Goal: Information Seeking & Learning: Compare options

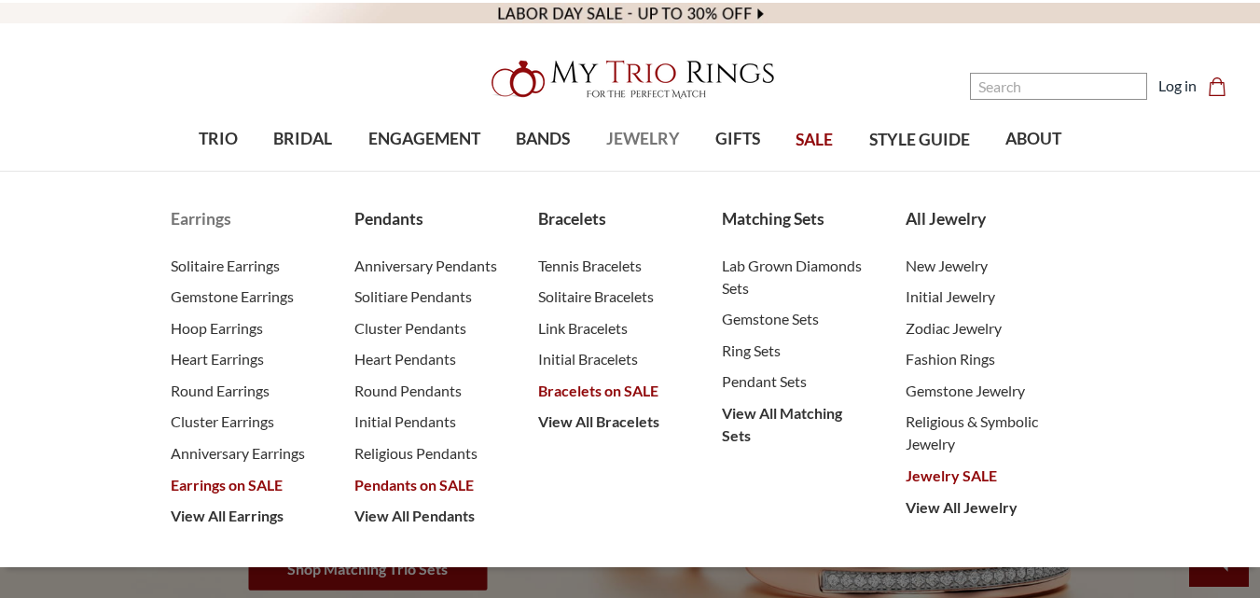
click at [205, 227] on span "Earrings" at bounding box center [244, 219] width 146 height 24
click at [238, 510] on span "View All Earrings" at bounding box center [244, 516] width 146 height 22
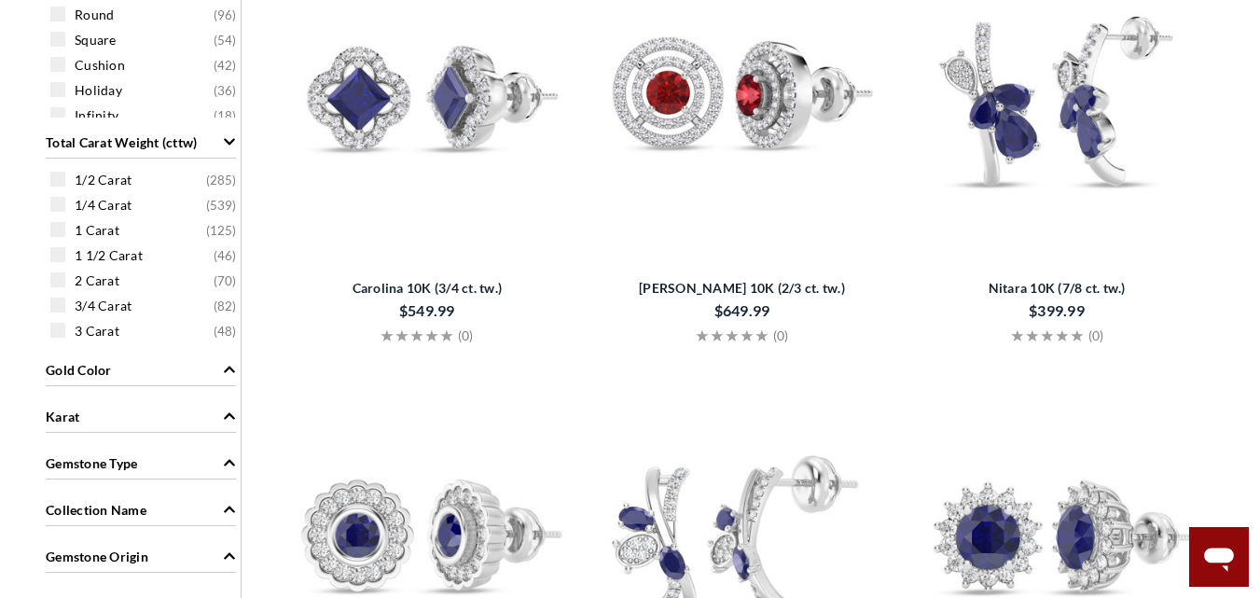
scroll to position [933, 0]
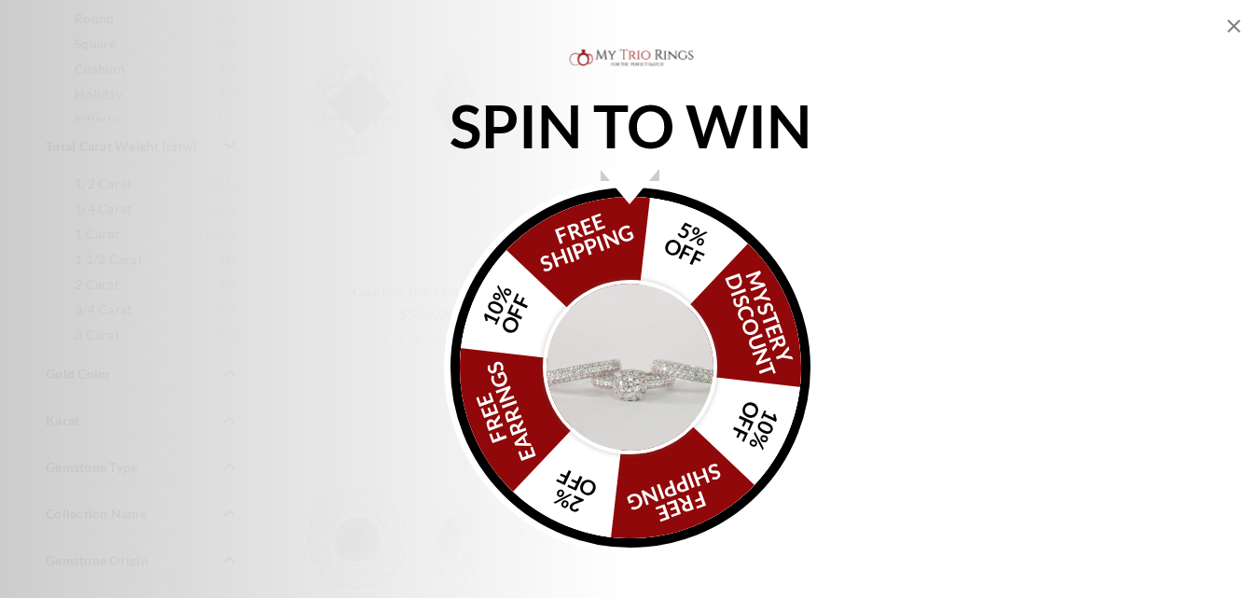
click at [1230, 29] on icon "Close popup" at bounding box center [1234, 26] width 13 height 13
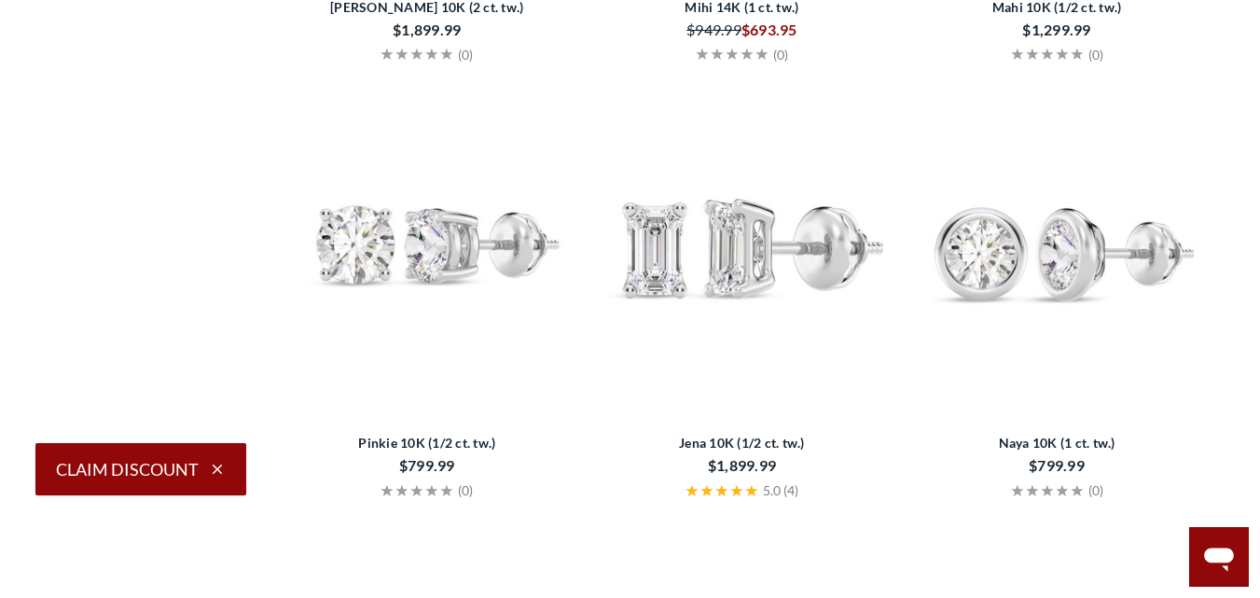
scroll to position [2519, 0]
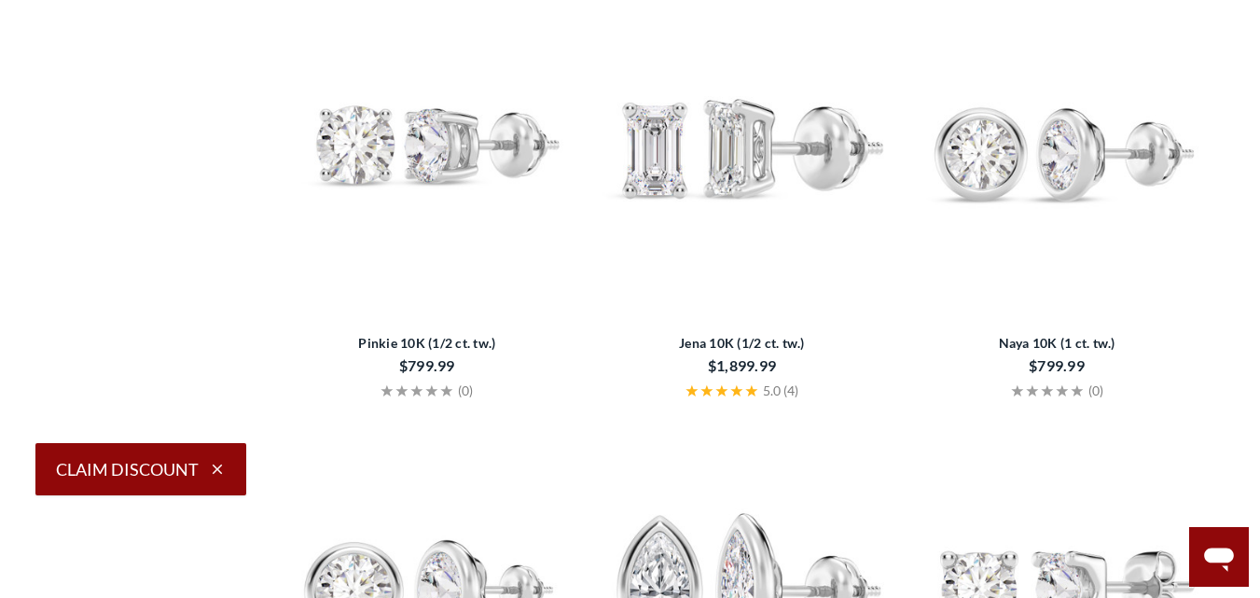
click at [219, 464] on icon "button" at bounding box center [217, 469] width 17 height 17
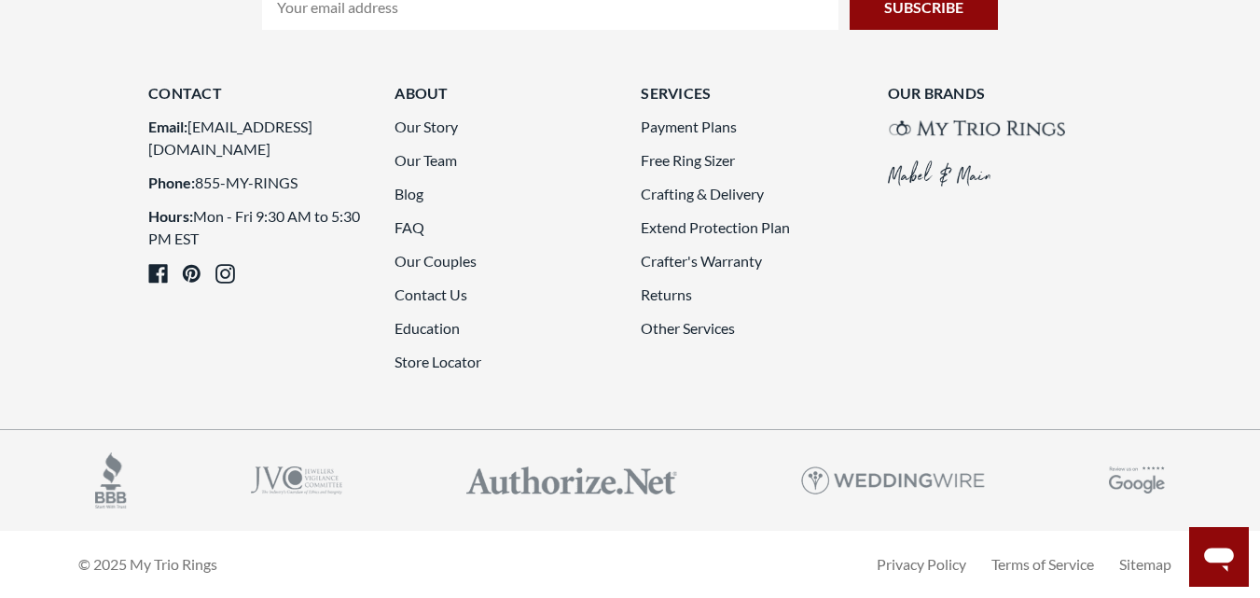
scroll to position [4385, 0]
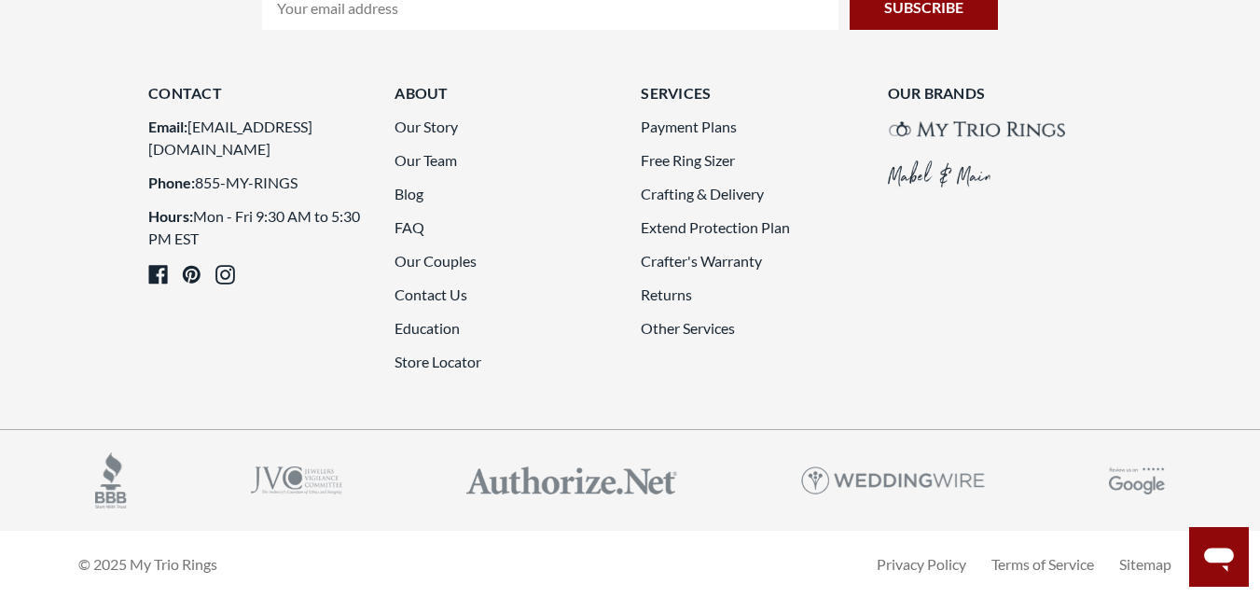
scroll to position [4477, 0]
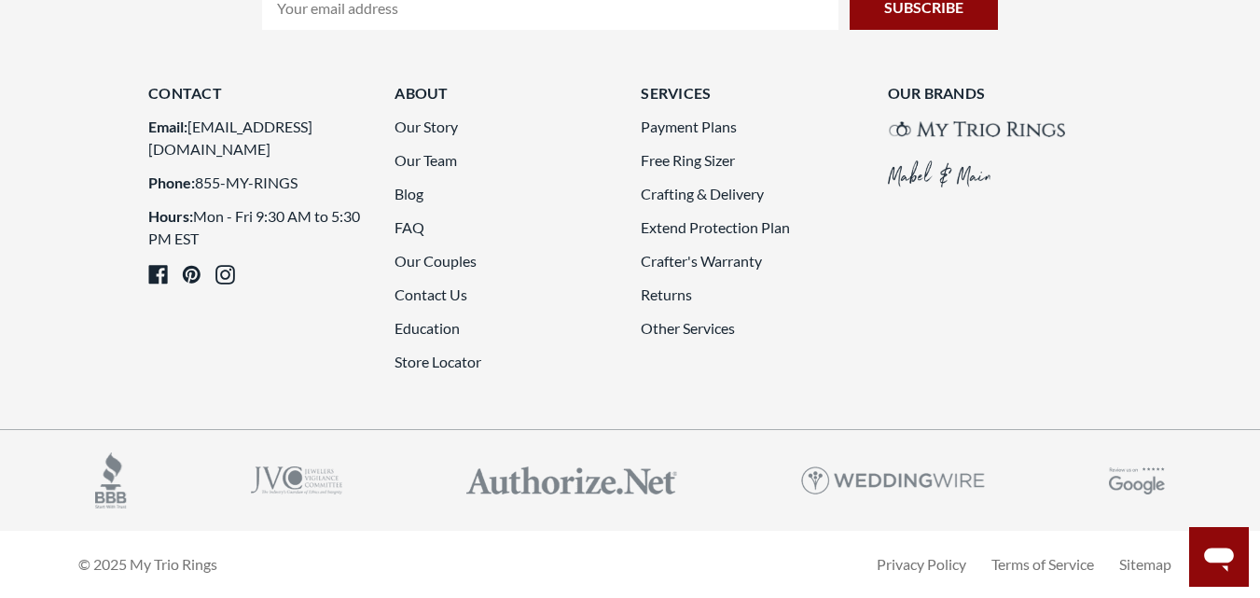
scroll to position [4384, 0]
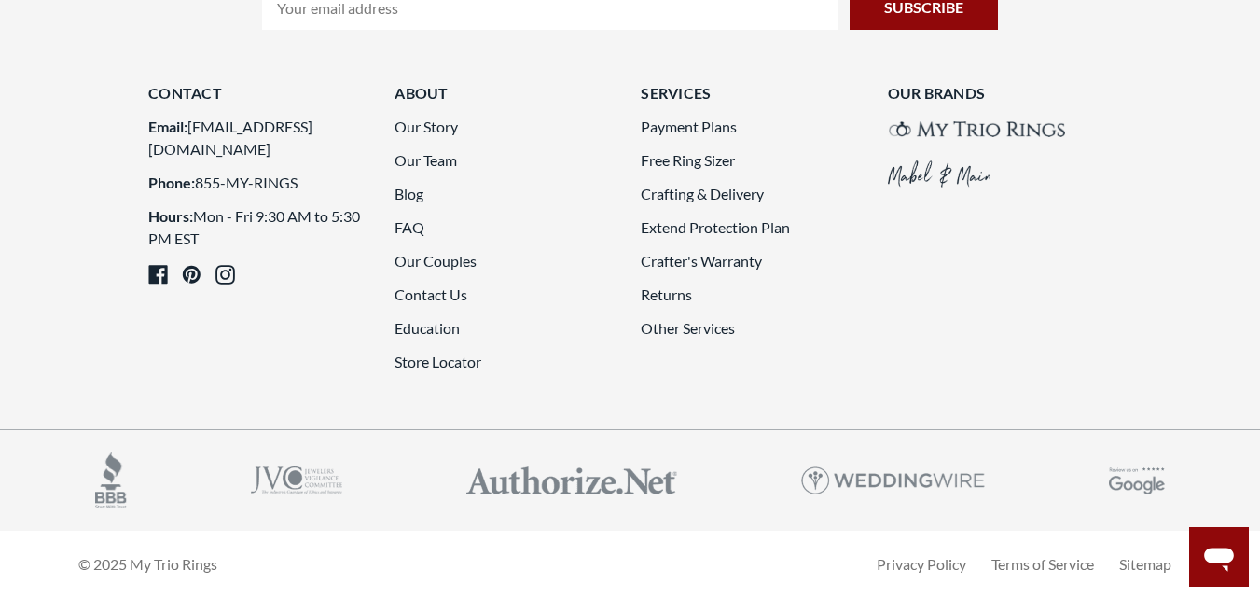
drag, startPoint x: 1155, startPoint y: 362, endPoint x: 239, endPoint y: 284, distance: 919.4
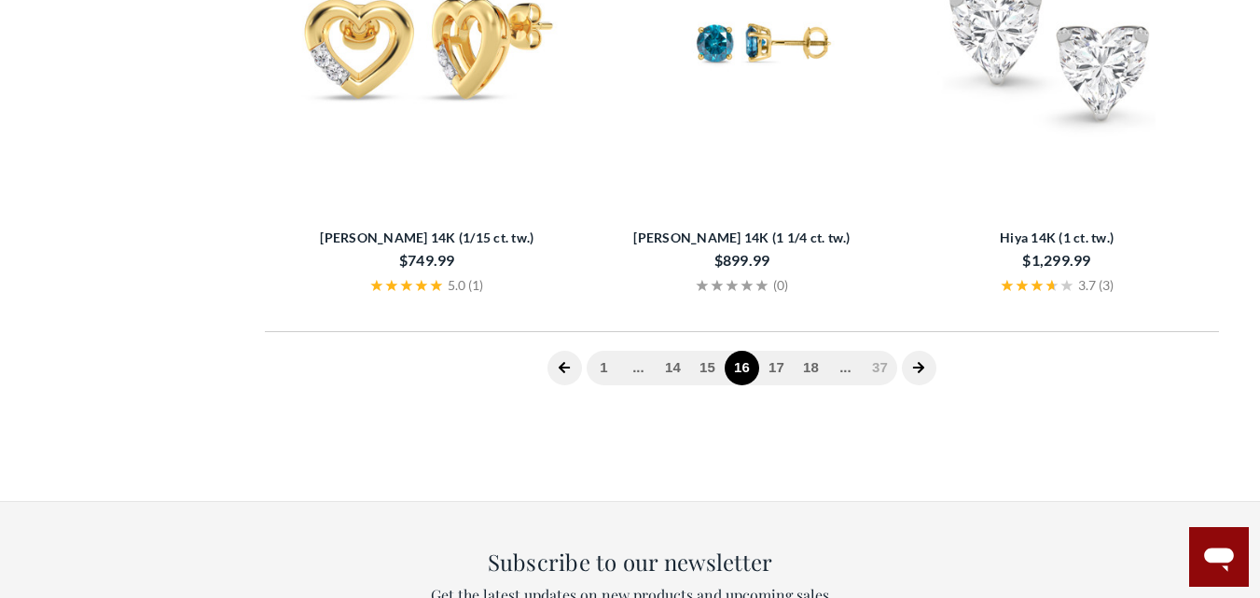
scroll to position [372, 0]
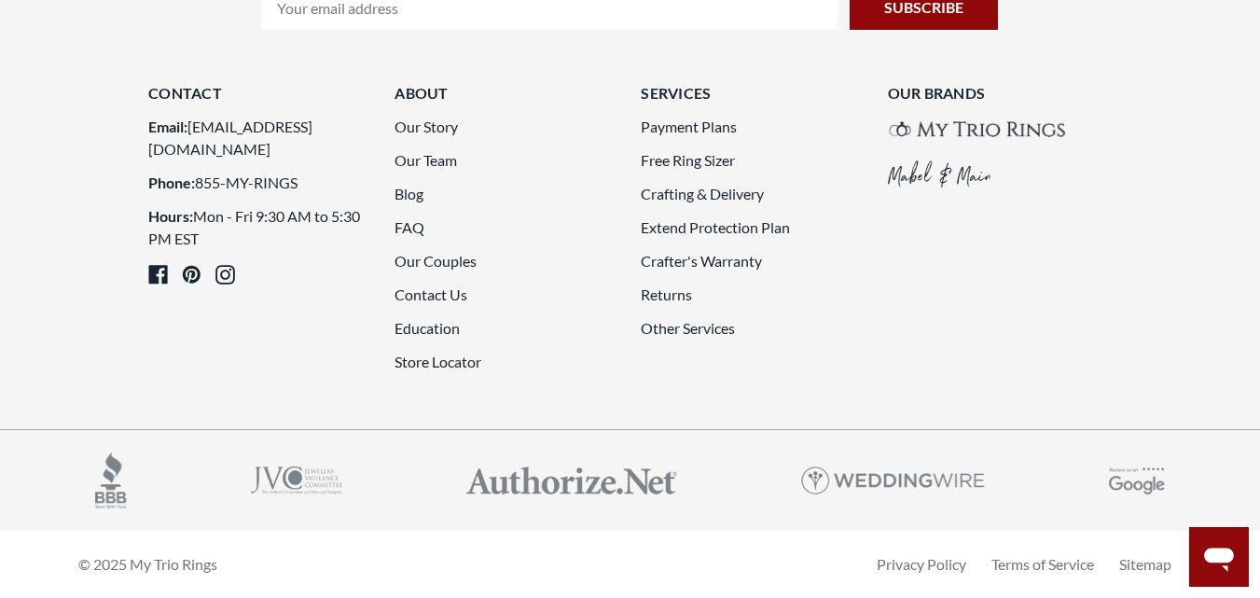
scroll to position [4384, 0]
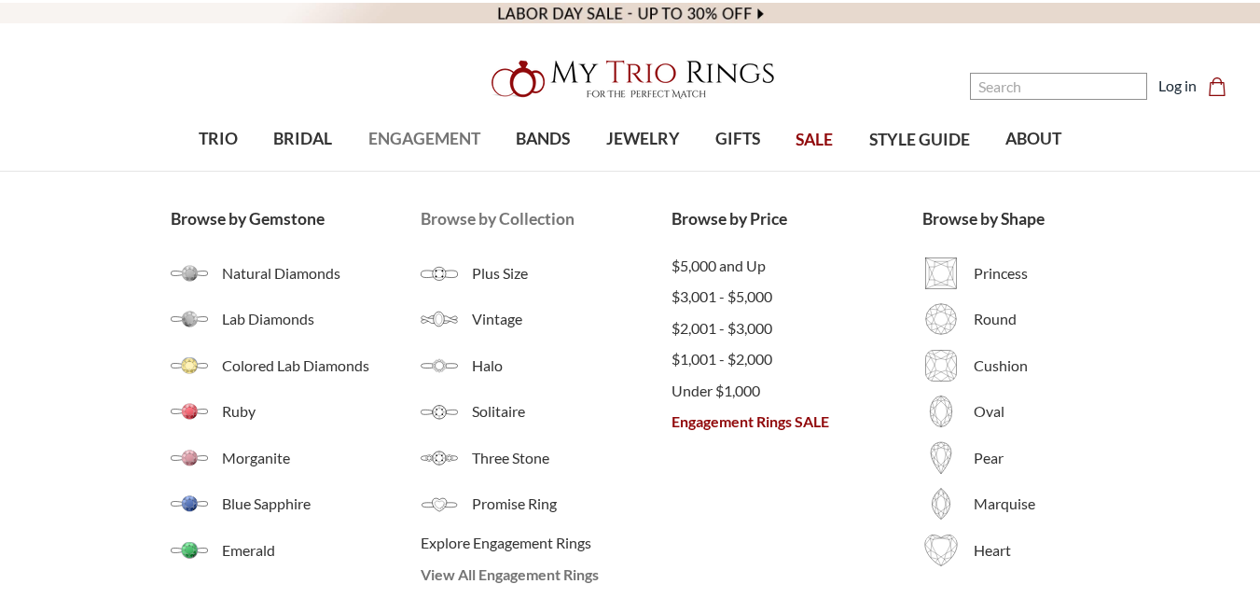
click at [503, 573] on span "View All Engagement Rings" at bounding box center [546, 574] width 251 height 22
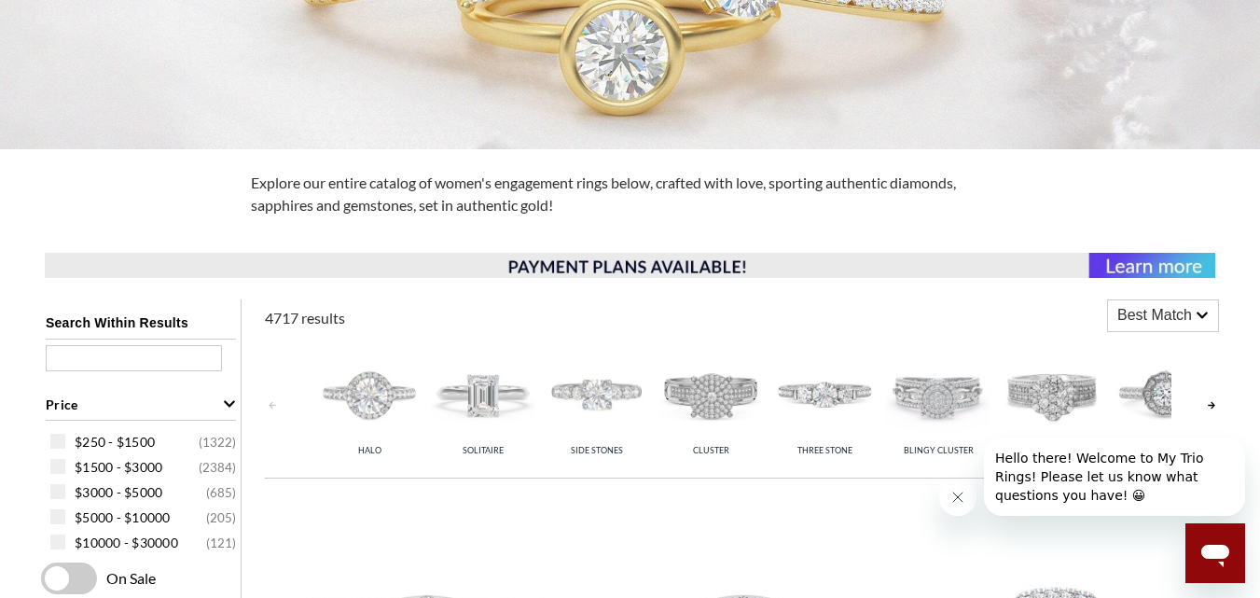
click at [958, 497] on icon "Close message from company" at bounding box center [957, 497] width 9 height 9
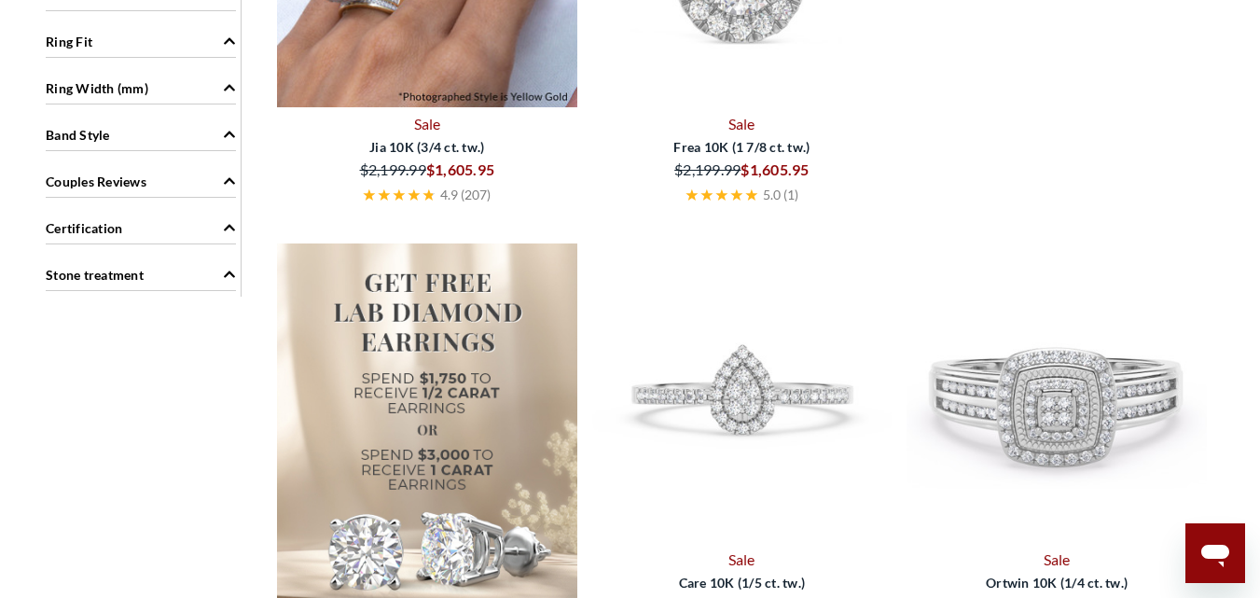
scroll to position [2146, 0]
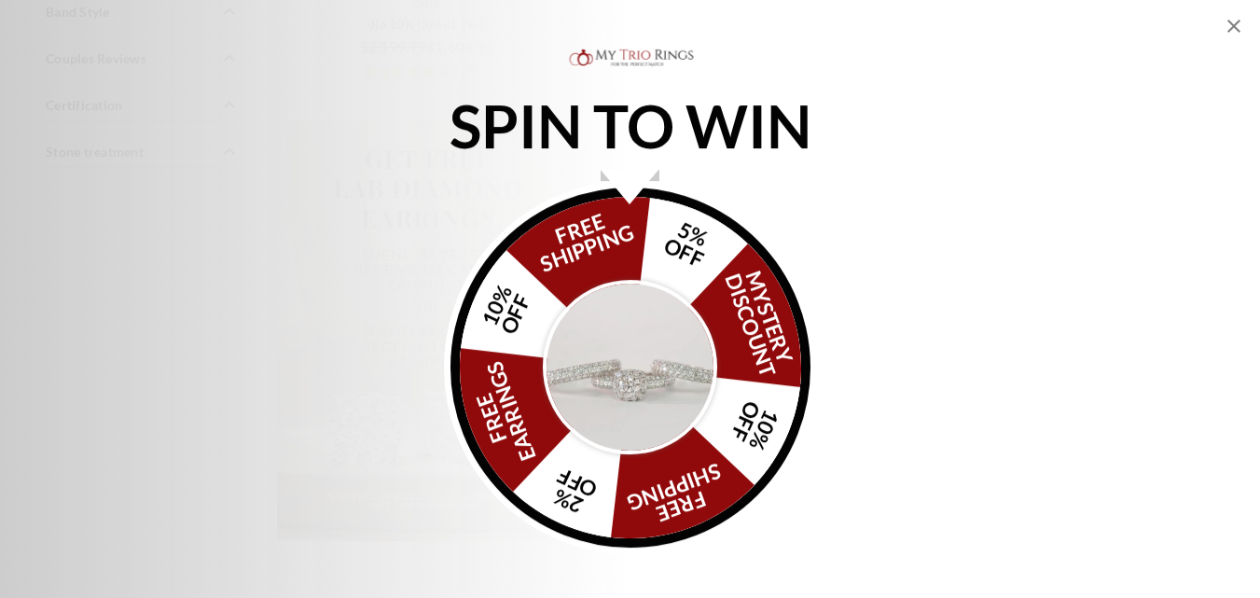
click at [1227, 21] on icon "Close popup" at bounding box center [1234, 26] width 22 height 22
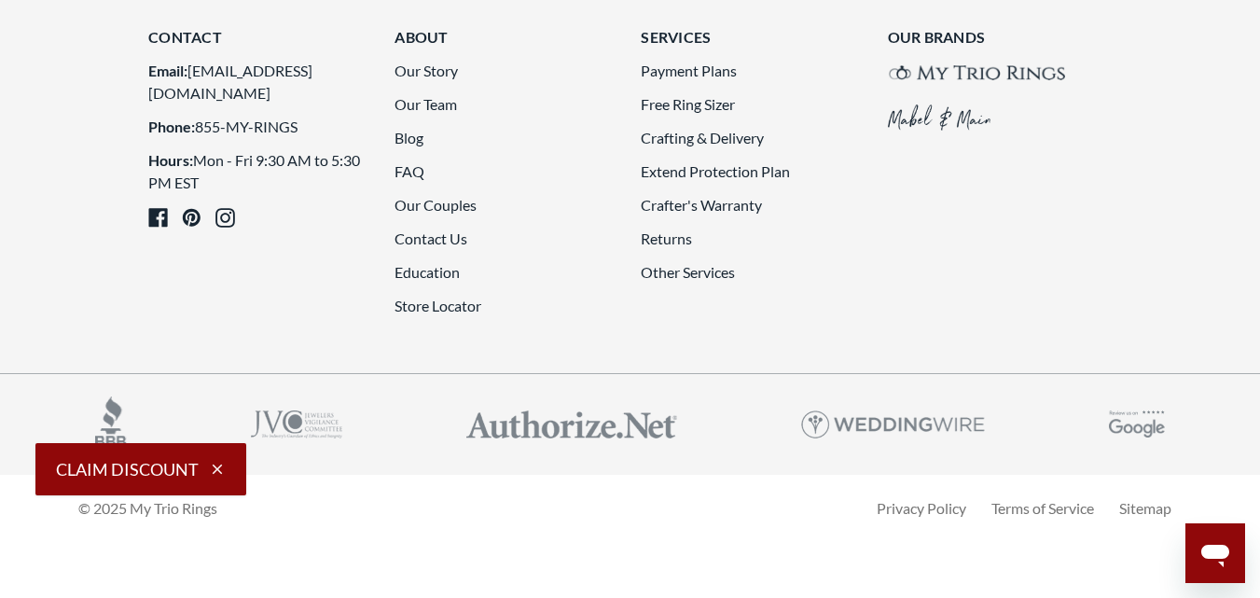
scroll to position [5131, 0]
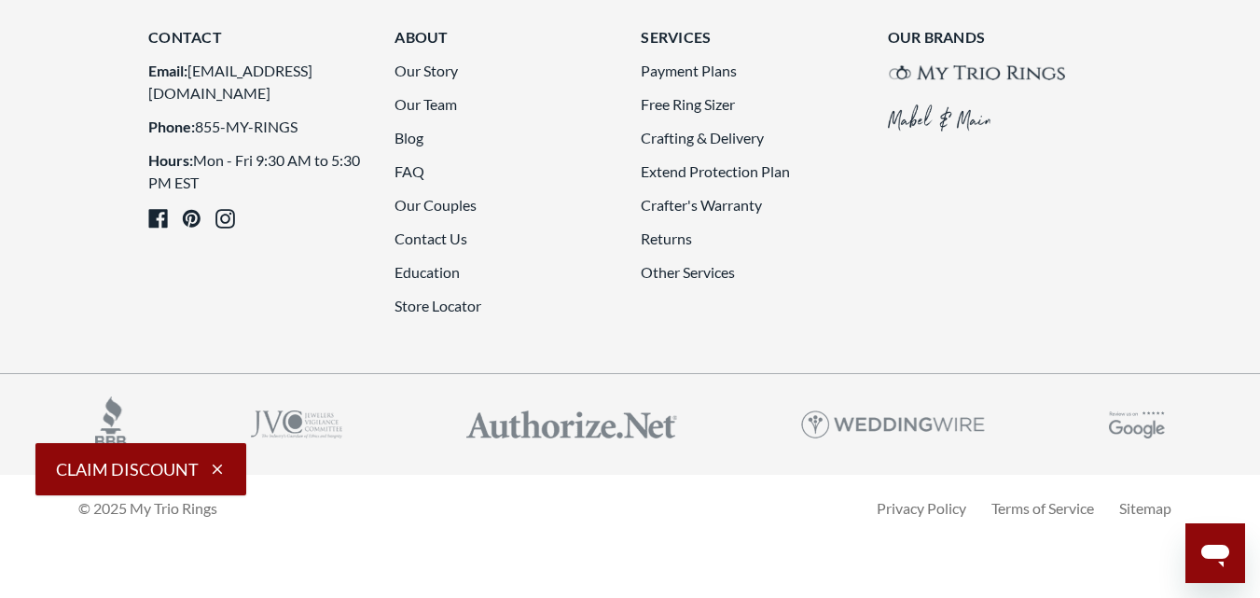
scroll to position [5129, 0]
click at [221, 464] on icon "button" at bounding box center [217, 469] width 17 height 17
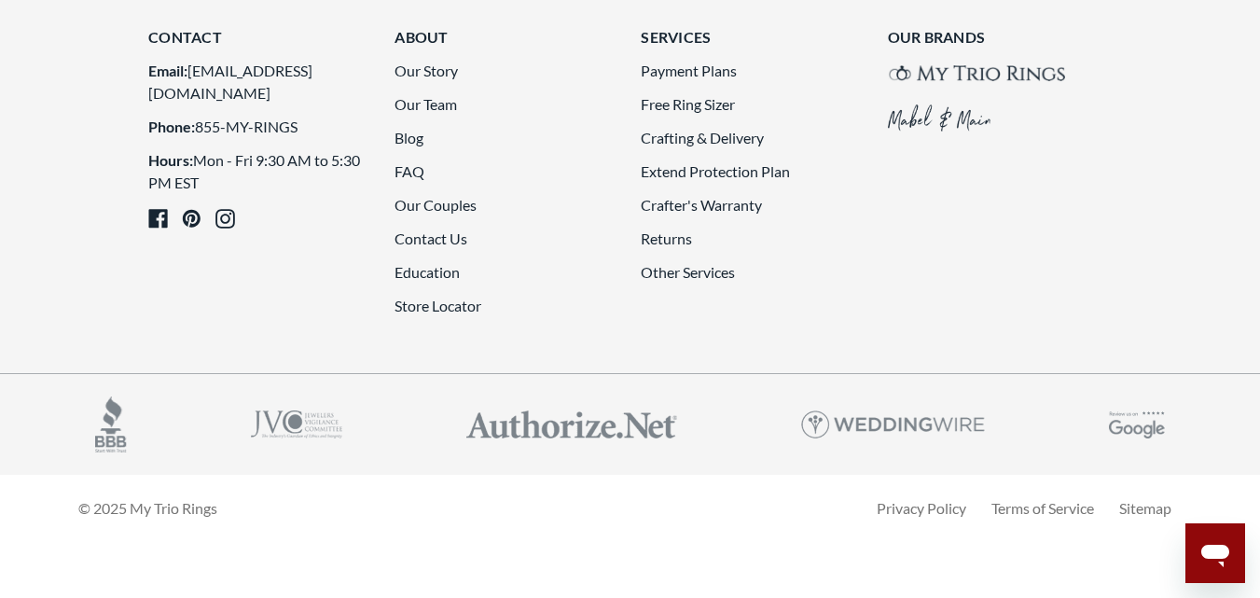
scroll to position [4849, 0]
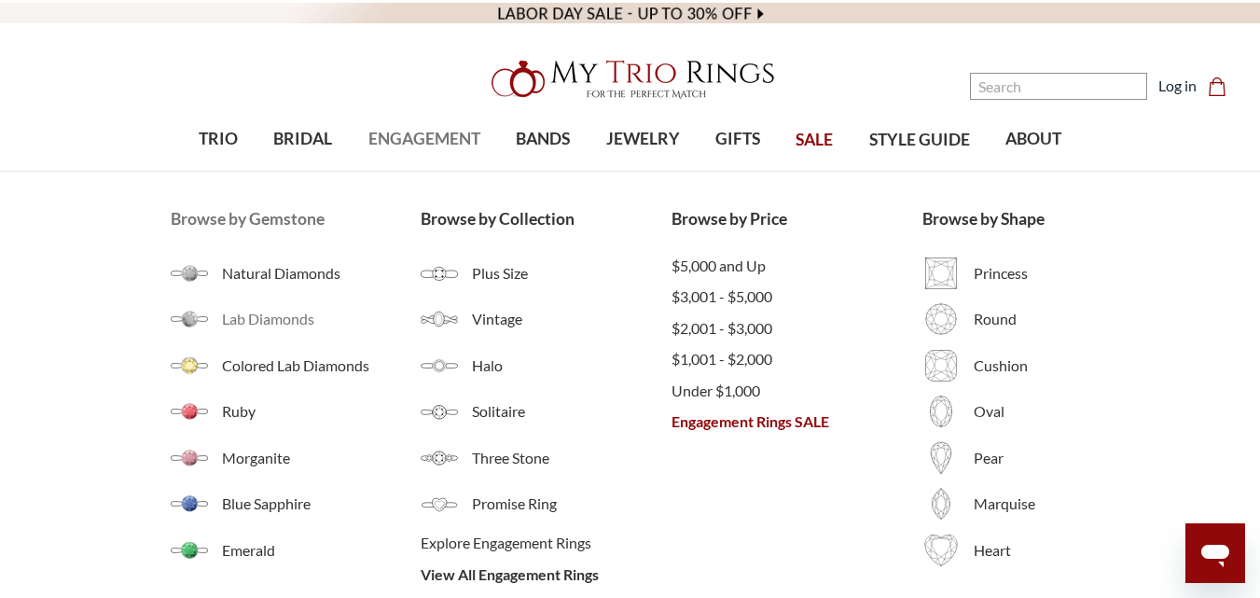
click at [247, 317] on span "Lab Diamonds" at bounding box center [322, 319] width 200 height 22
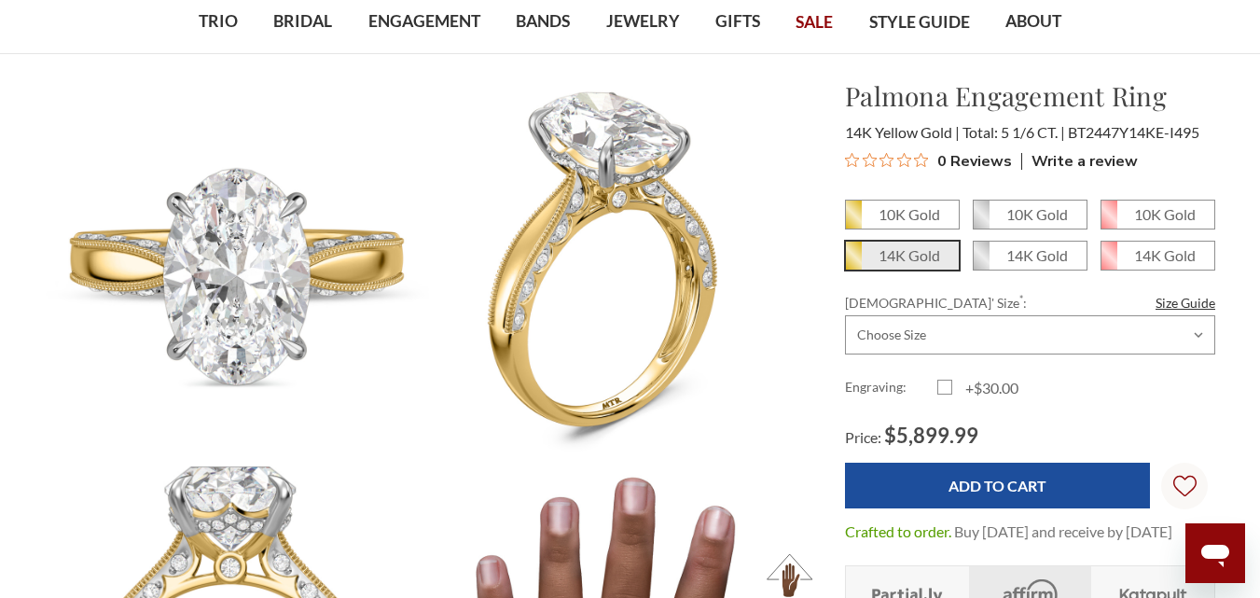
scroll to position [93, 0]
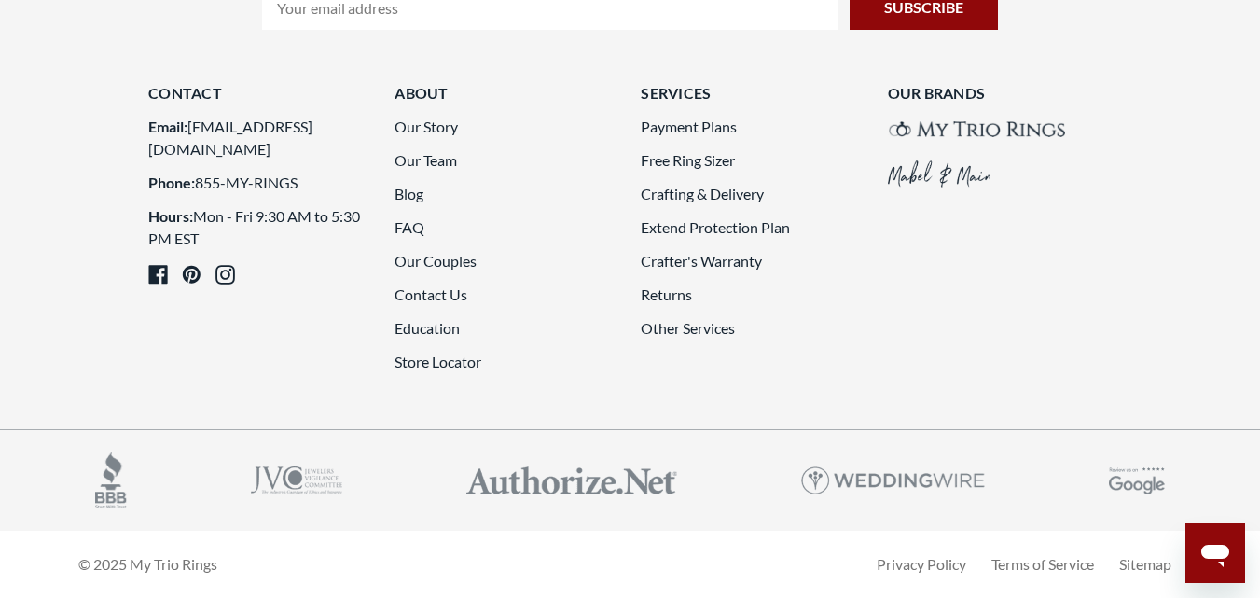
scroll to position [4758, 0]
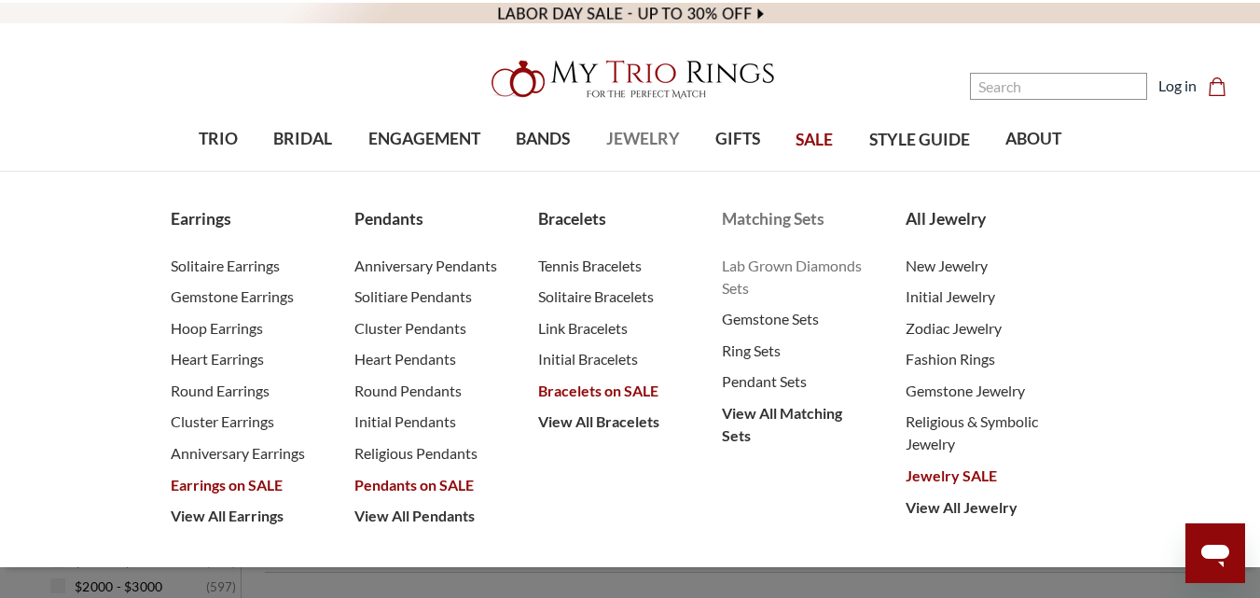
click at [814, 272] on span "Lab Grown Diamonds Sets" at bounding box center [795, 277] width 146 height 45
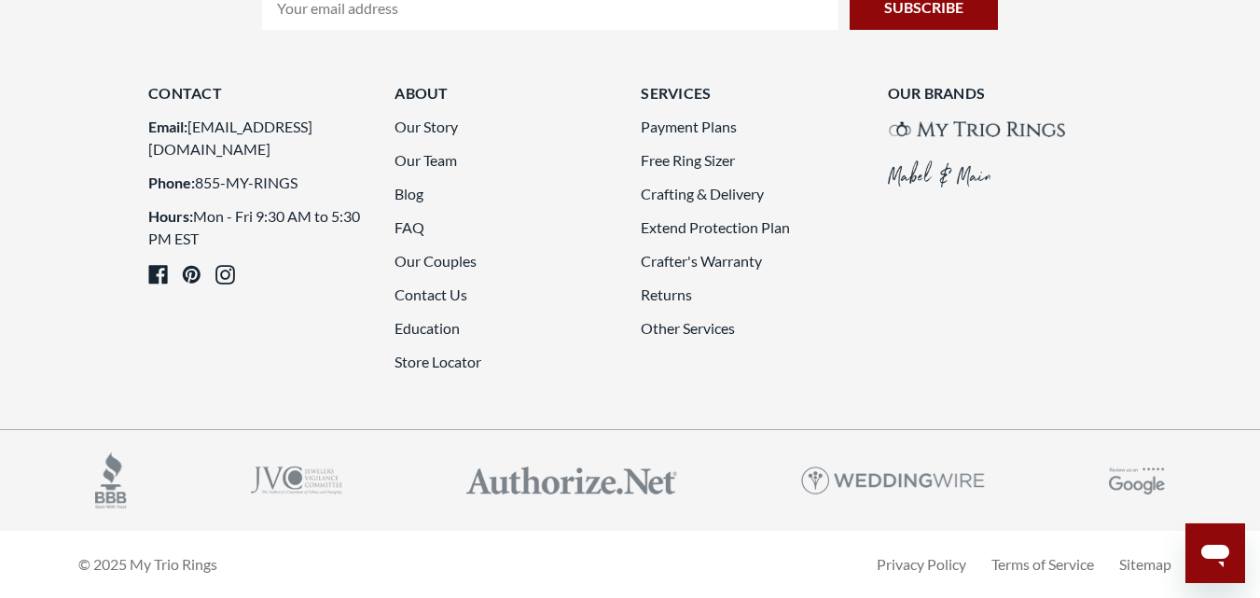
scroll to position [4385, 0]
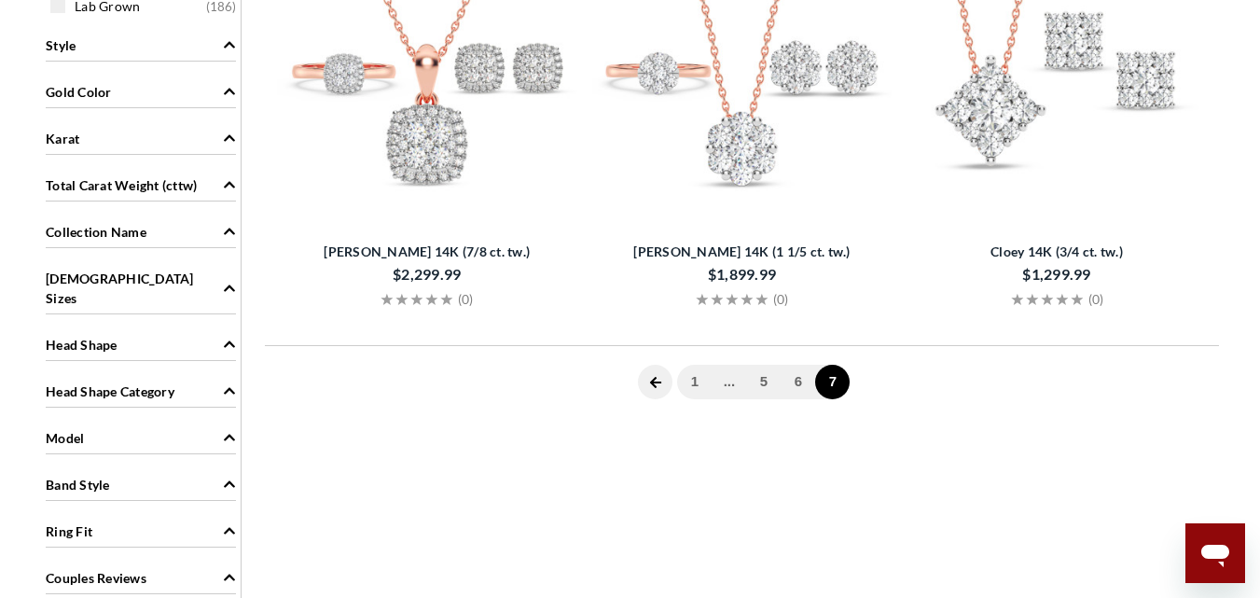
scroll to position [745, 0]
